Goal: Information Seeking & Learning: Learn about a topic

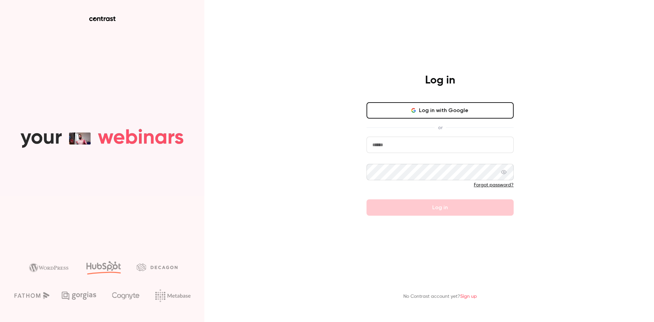
type input "**********"
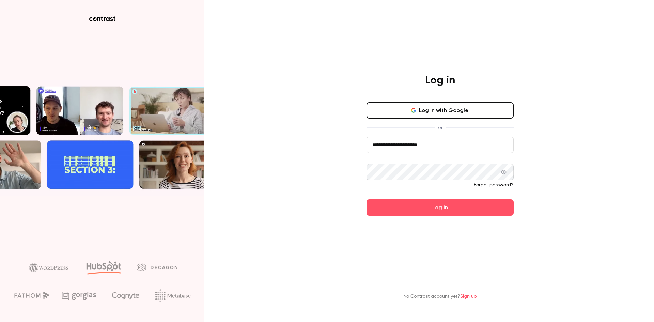
click at [424, 207] on form "**********" at bounding box center [439, 176] width 147 height 79
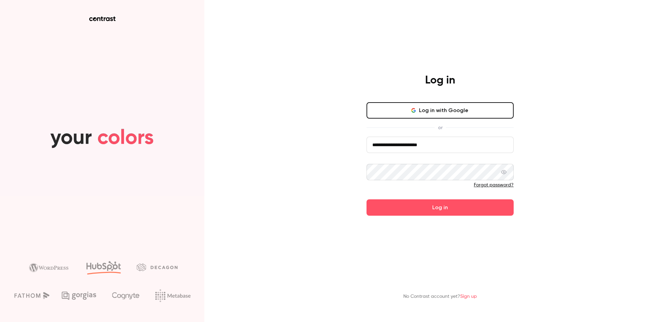
click at [424, 207] on button "Log in" at bounding box center [439, 207] width 147 height 16
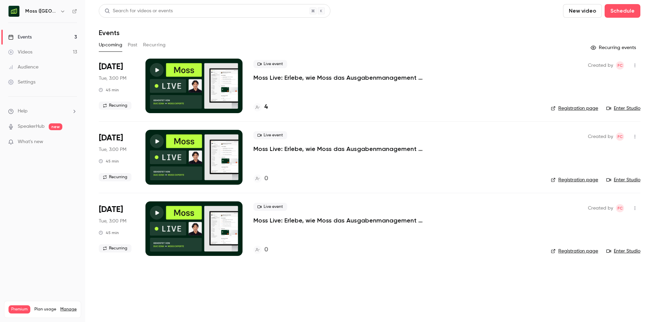
click at [135, 43] on button "Past" at bounding box center [133, 44] width 10 height 11
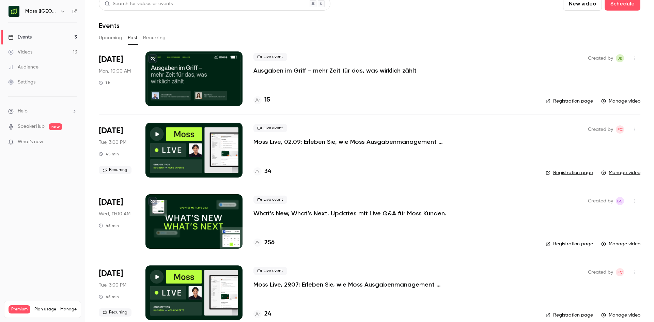
scroll to position [7, 0]
click at [325, 72] on p "Ausgaben im Griff – mehr Zeit für das, was wirklich zählt" at bounding box center [334, 70] width 163 height 8
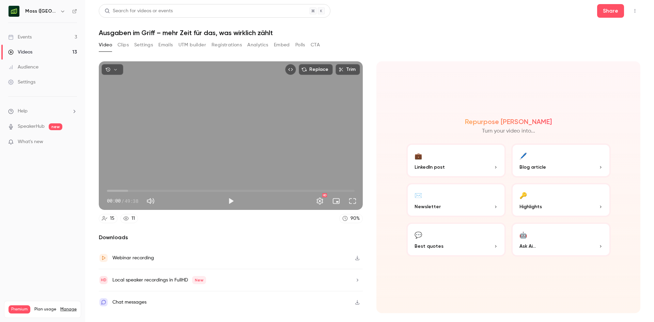
click at [222, 43] on button "Registrations" at bounding box center [226, 44] width 30 height 11
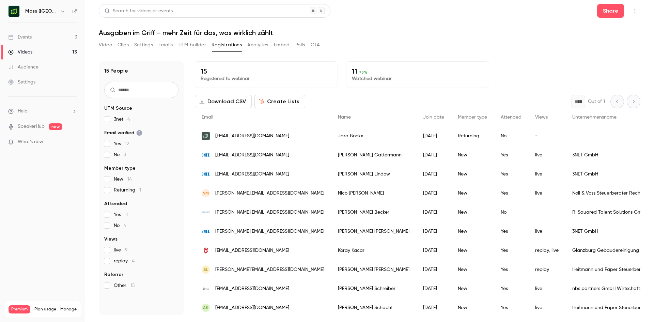
click at [372, 80] on p "Watched webinar" at bounding box center [417, 78] width 131 height 7
click at [353, 75] on p "Watched webinar" at bounding box center [417, 78] width 131 height 7
click at [314, 44] on button "CTA" at bounding box center [314, 44] width 9 height 11
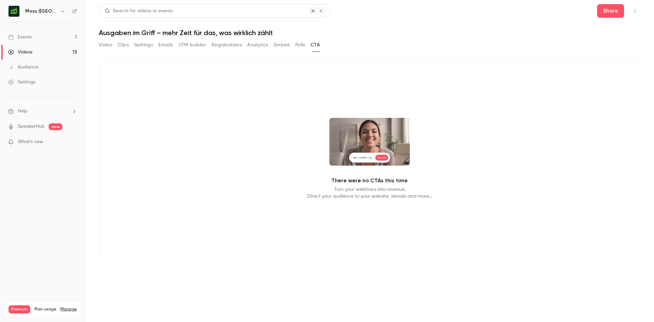
click at [296, 47] on button "Polls" at bounding box center [300, 44] width 10 height 11
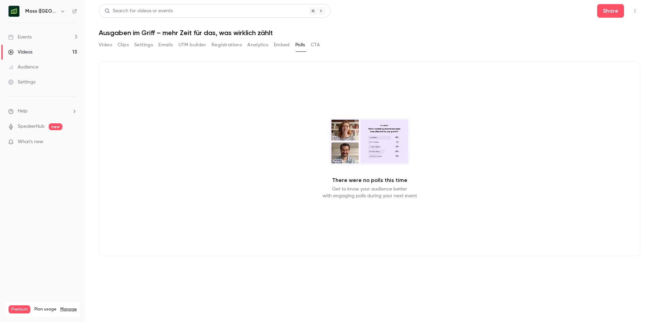
click at [285, 45] on button "Embed" at bounding box center [282, 44] width 16 height 11
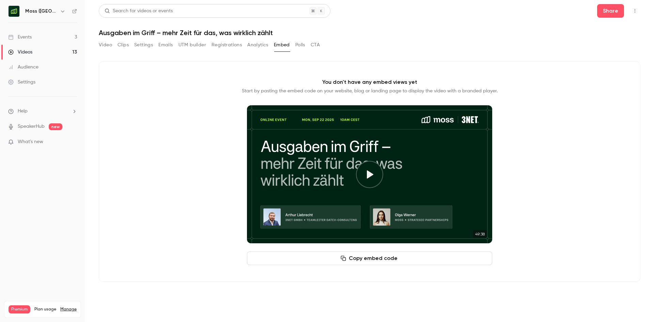
click at [252, 45] on button "Analytics" at bounding box center [257, 44] width 21 height 11
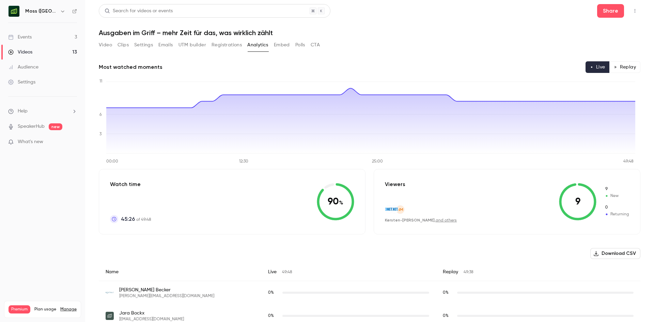
click at [231, 41] on button "Registrations" at bounding box center [226, 44] width 30 height 11
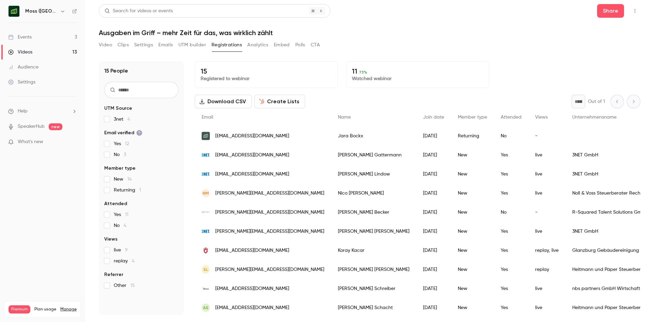
click at [264, 46] on button "Analytics" at bounding box center [257, 44] width 21 height 11
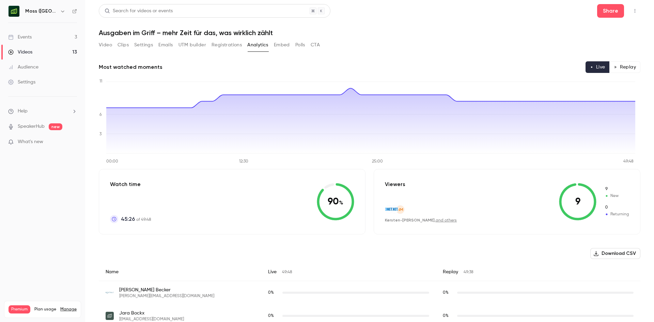
click at [231, 48] on button "Registrations" at bounding box center [226, 44] width 30 height 11
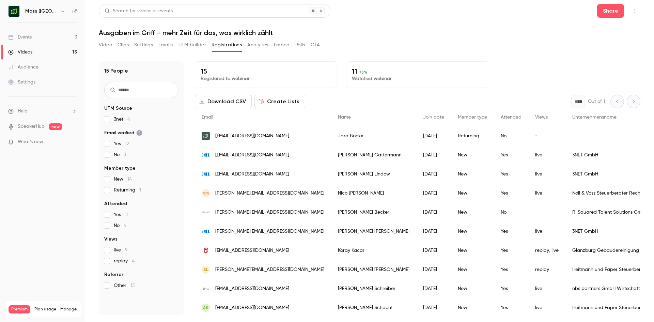
click at [202, 48] on button "UTM builder" at bounding box center [192, 44] width 28 height 11
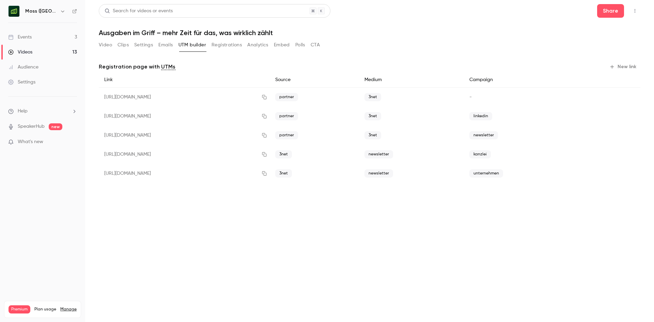
click at [172, 46] on button "Emails" at bounding box center [165, 44] width 14 height 11
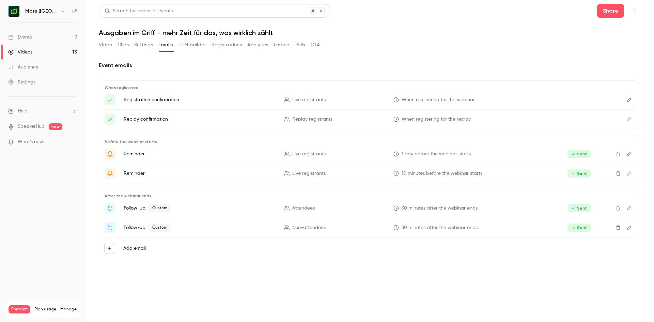
click at [150, 46] on button "Settings" at bounding box center [143, 44] width 19 height 11
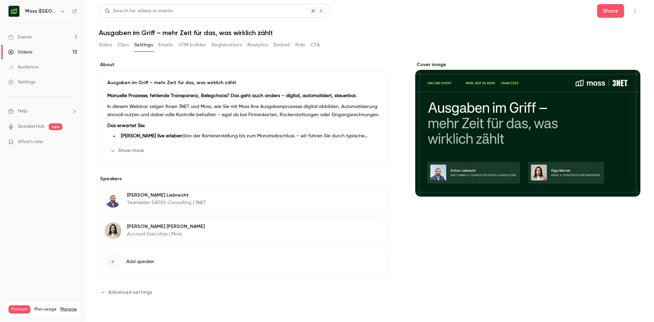
click at [124, 44] on button "Clips" at bounding box center [122, 44] width 11 height 11
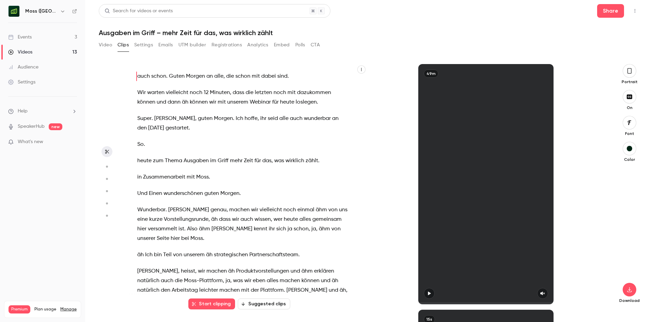
click at [106, 45] on button "Video" at bounding box center [105, 44] width 13 height 11
